Goal: Task Accomplishment & Management: Manage account settings

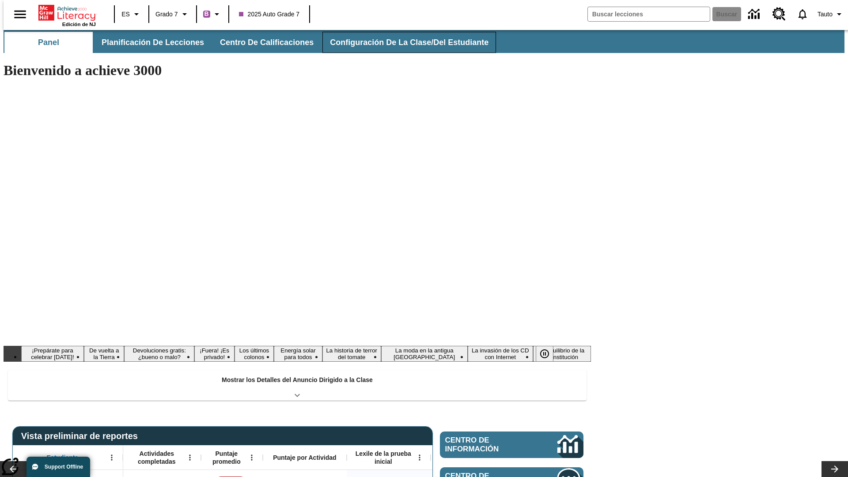
click at [400, 42] on button "Configuración de la clase/del estudiante" at bounding box center [409, 42] width 174 height 21
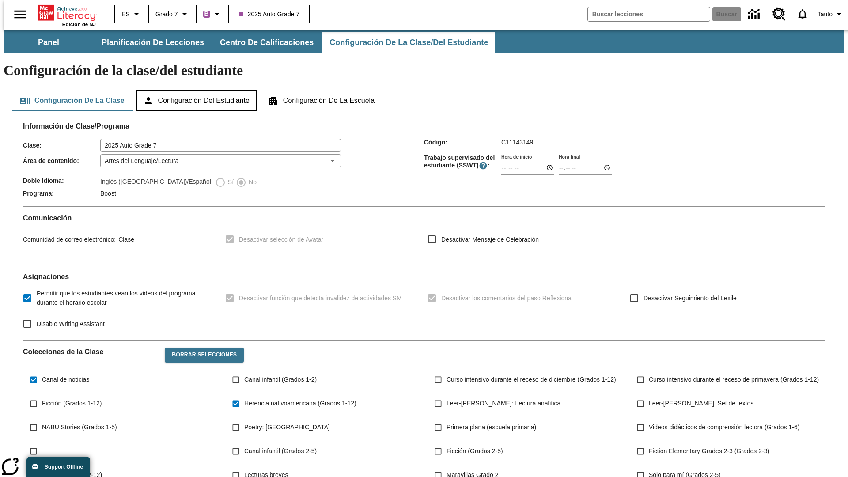
click at [197, 90] on button "Configuración del estudiante" at bounding box center [196, 100] width 121 height 21
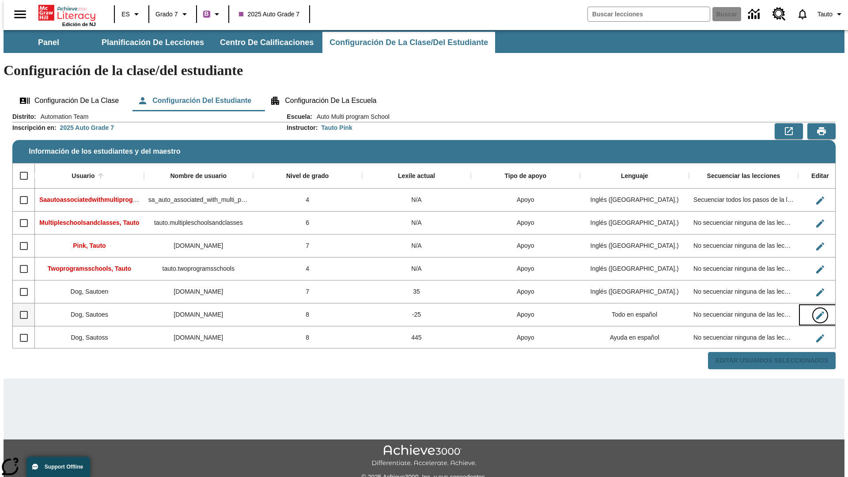
click at [816, 311] on icon "Editar Usuario" at bounding box center [820, 315] width 8 height 8
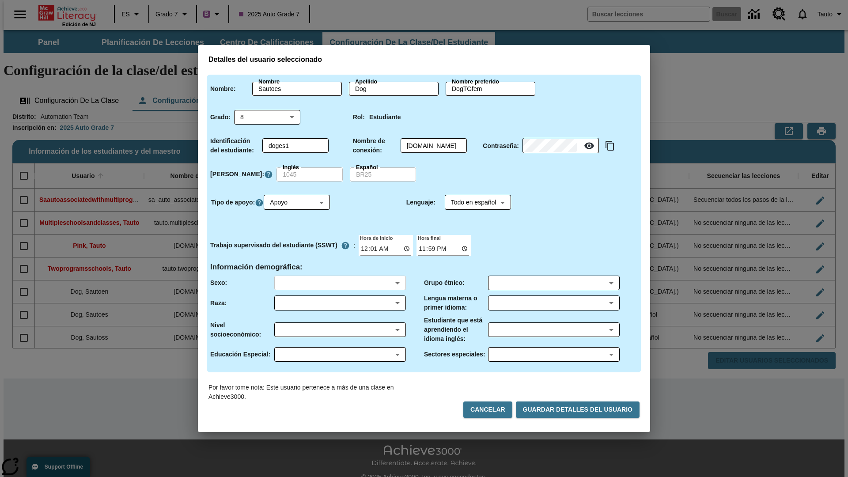
click at [340, 283] on body "Saltar al contenido principal Edición de NJ ES Grado 7 B 2025 Auto Grade 7 Busc…" at bounding box center [424, 263] width 841 height 466
click at [340, 303] on body "Saltar al contenido principal Edición de NJ ES Grado 7 B 2025 Auto Grade 7 Busc…" at bounding box center [424, 263] width 841 height 466
click at [340, 329] on body "Saltar al contenido principal Edición de NJ ES Grado 7 B 2025 Auto Grade 7 Busc…" at bounding box center [424, 263] width 841 height 466
click at [340, 354] on body "Saltar al contenido principal Edición de NJ ES Grado 7 B 2025 Auto Grade 7 Busc…" at bounding box center [424, 263] width 841 height 466
click at [553, 283] on body "Saltar al contenido principal Edición de NJ ES Grado 7 B 2025 Auto Grade 7 Busc…" at bounding box center [424, 263] width 841 height 466
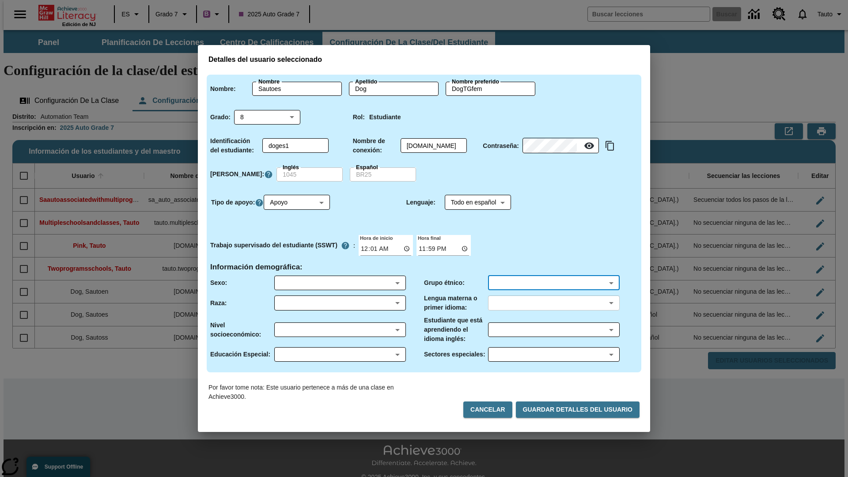
click at [553, 303] on body "Saltar al contenido principal Edición de NJ ES Grado 7 B 2025 Auto Grade 7 Busc…" at bounding box center [424, 263] width 841 height 466
click at [553, 329] on body "Saltar al contenido principal Edición de NJ ES Grado 7 B 2025 Auto Grade 7 Busc…" at bounding box center [424, 263] width 841 height 466
click at [553, 354] on body "Saltar al contenido principal Edición de NJ ES Grado 7 B 2025 Auto Grade 7 Busc…" at bounding box center [424, 263] width 841 height 466
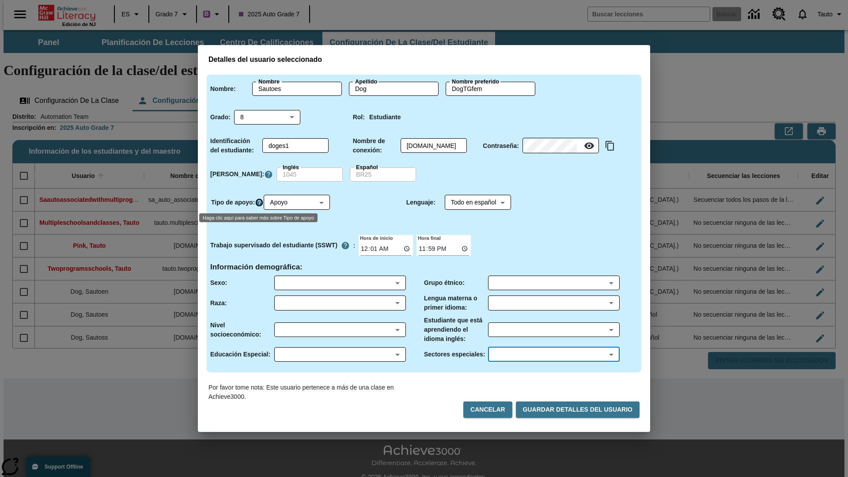
click at [261, 202] on icon "Haga clic aquí para saber más sobre Tipo de apoyo" at bounding box center [259, 202] width 9 height 9
